Goal: Information Seeking & Learning: Learn about a topic

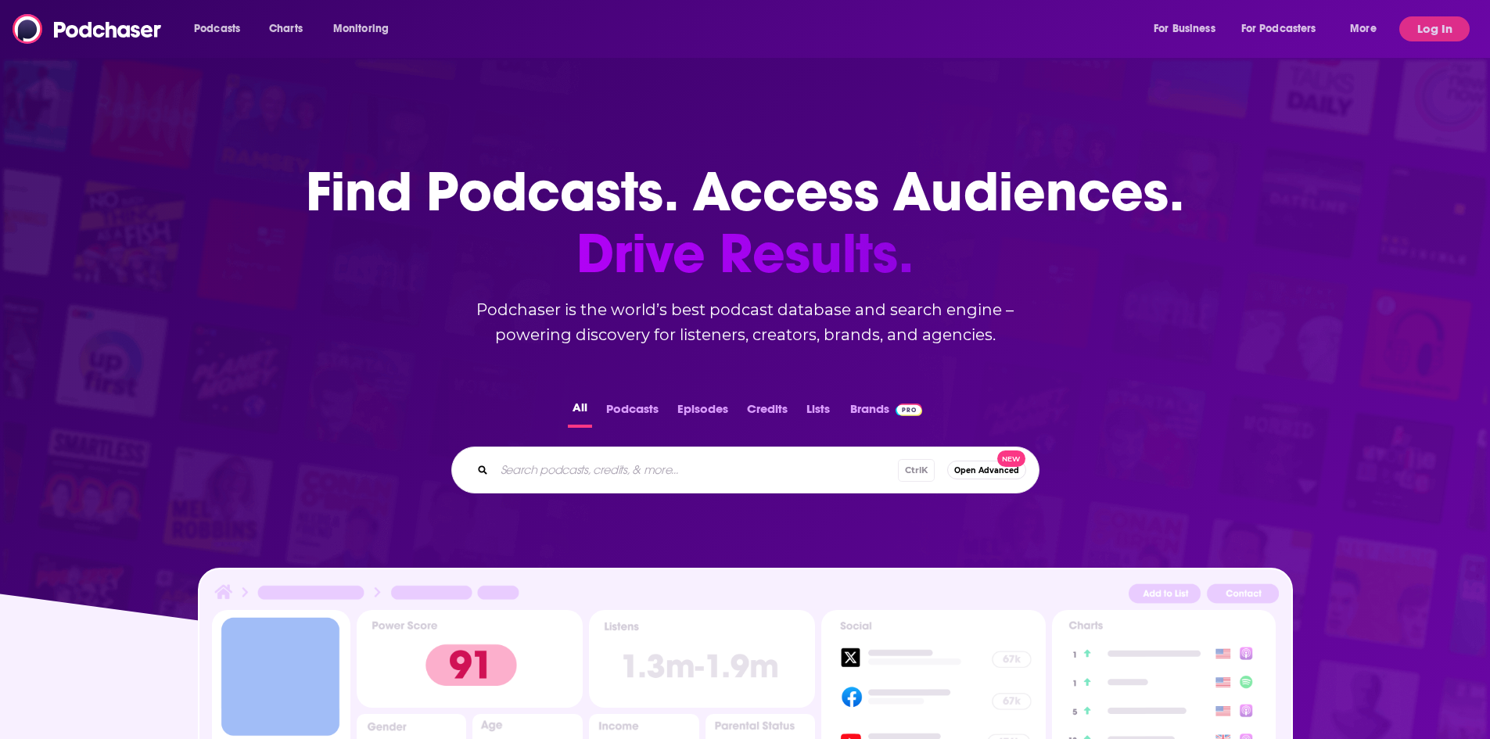
click at [664, 461] on input "Search podcasts, credits, & more..." at bounding box center [696, 470] width 404 height 25
type input "reading glasses"
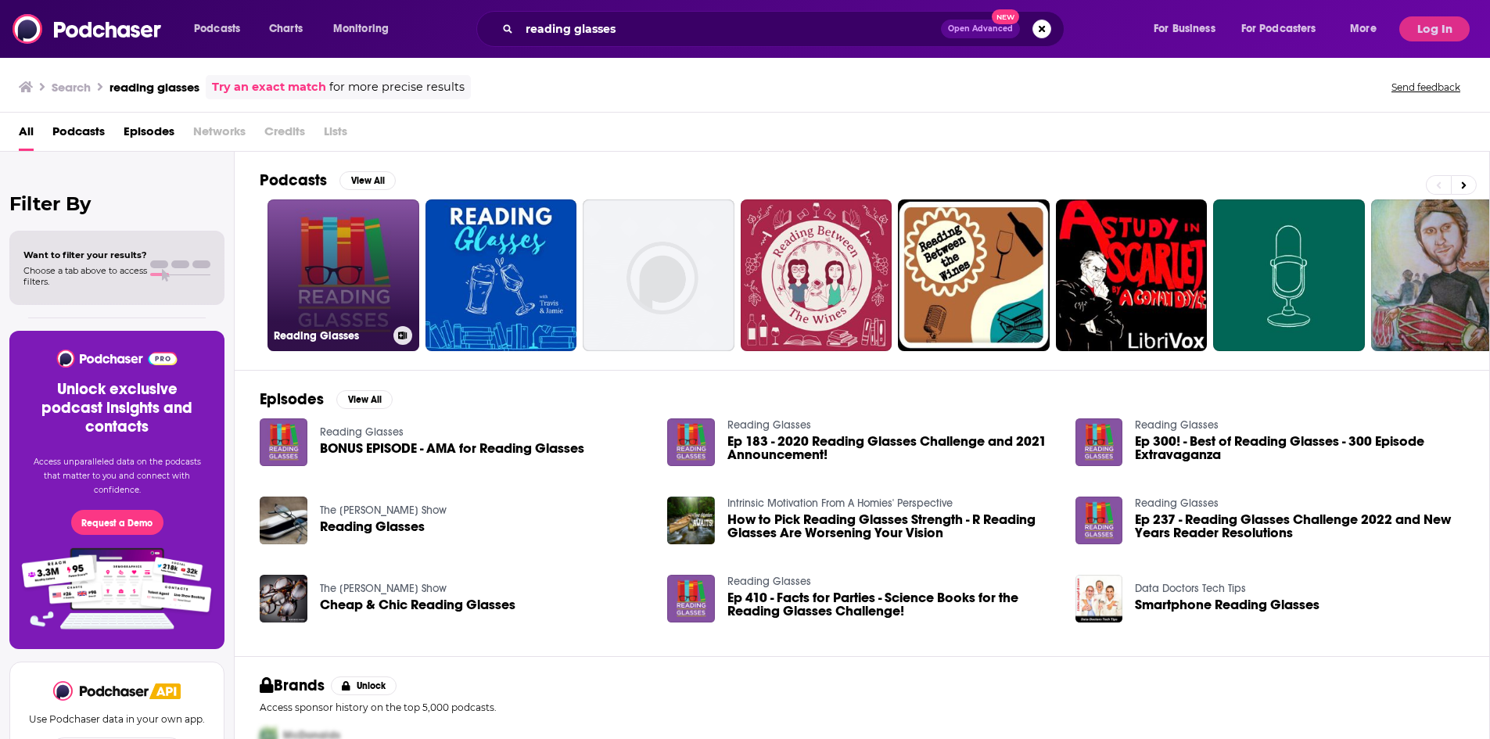
click at [376, 263] on link "Reading Glasses" at bounding box center [344, 276] width 152 height 152
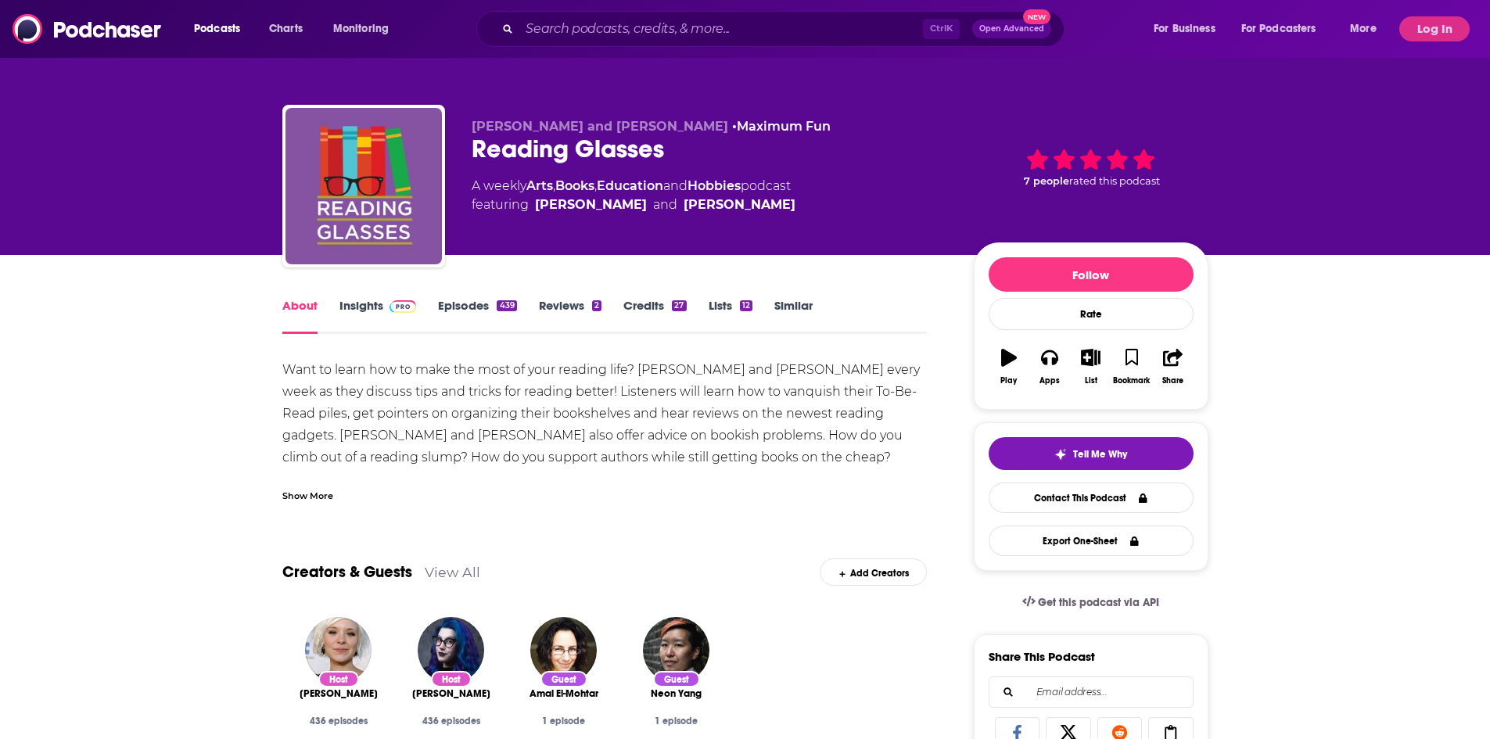
click at [415, 315] on link "Insights" at bounding box center [378, 316] width 77 height 36
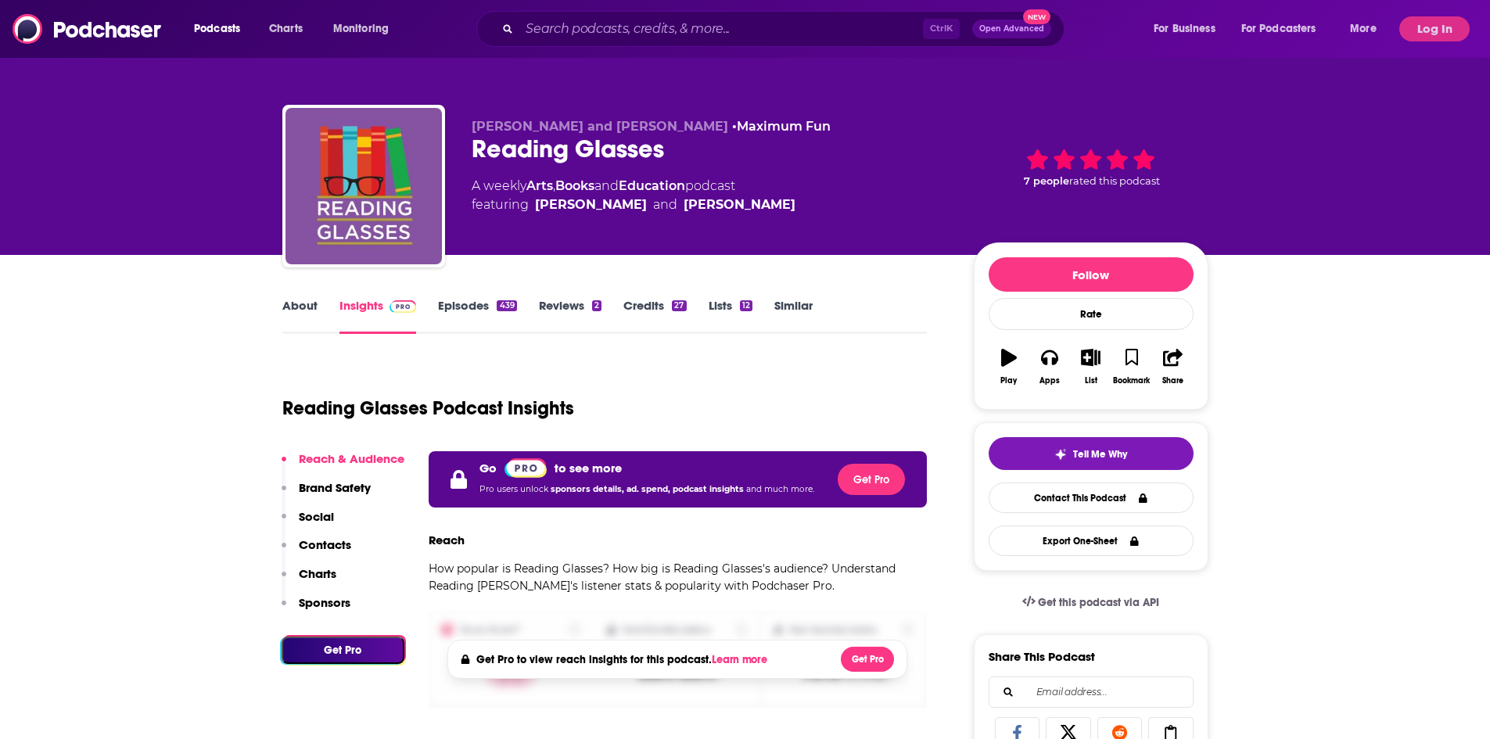
click at [1437, 41] on div "Podcasts Charts Monitoring Ctrl K Open Advanced New For Business For Podcasters…" at bounding box center [745, 29] width 1490 height 58
click at [1437, 34] on button "Log In" at bounding box center [1435, 28] width 70 height 25
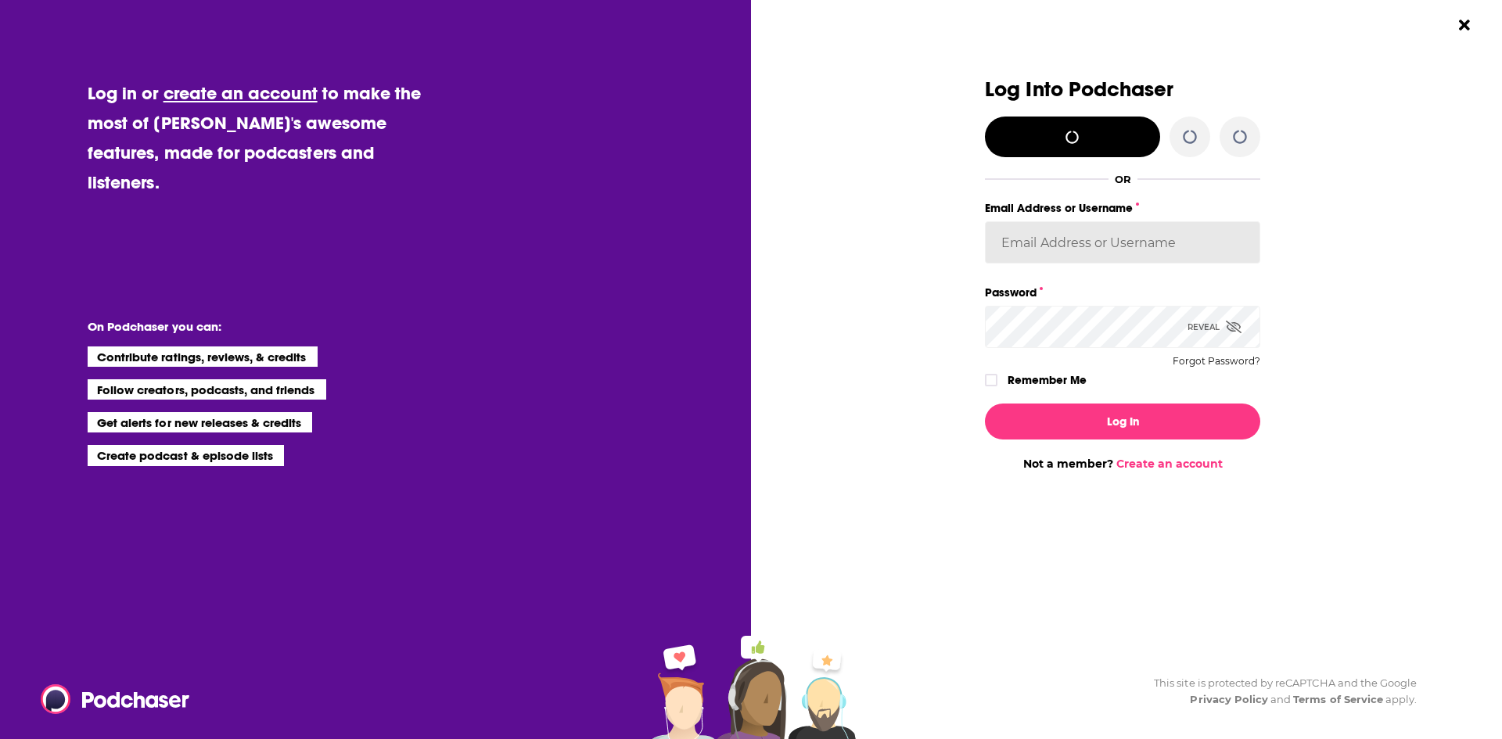
type input "ei1745"
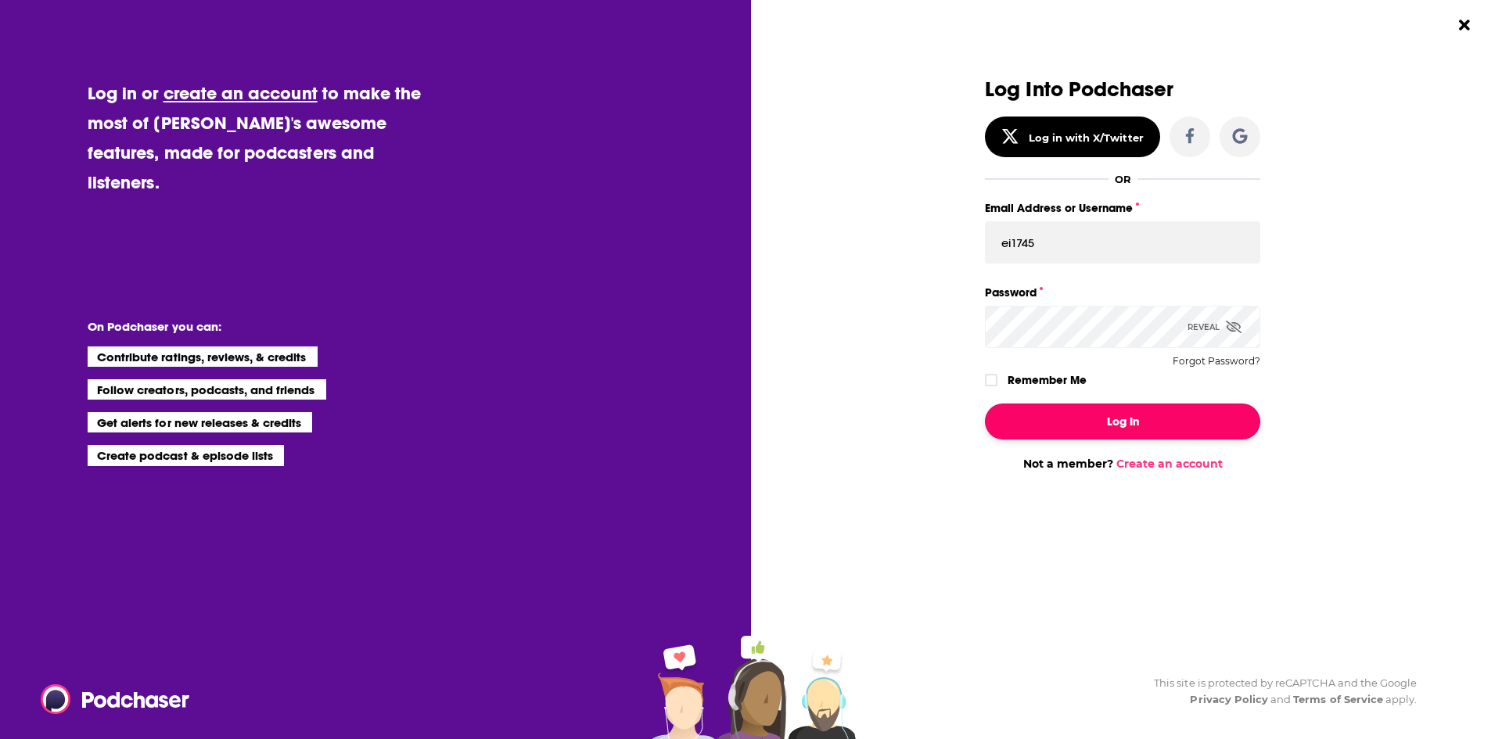
click at [1127, 419] on button "Log In" at bounding box center [1122, 422] width 275 height 36
